Goal: Information Seeking & Learning: Learn about a topic

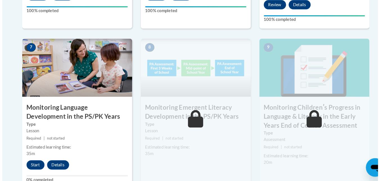
scroll to position [497, 0]
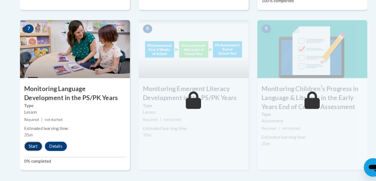
click at [32, 146] on button "Start" at bounding box center [32, 146] width 17 height 9
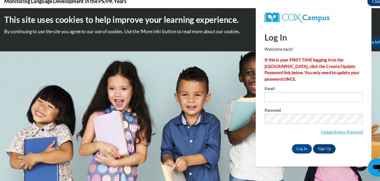
scroll to position [0, 0]
click at [291, 97] on input "Email" at bounding box center [305, 94] width 96 height 10
type input "[EMAIL_ADDRESS][DOMAIN_NAME]"
click at [295, 140] on input "Log In" at bounding box center [294, 144] width 20 height 9
